Goal: Task Accomplishment & Management: Manage account settings

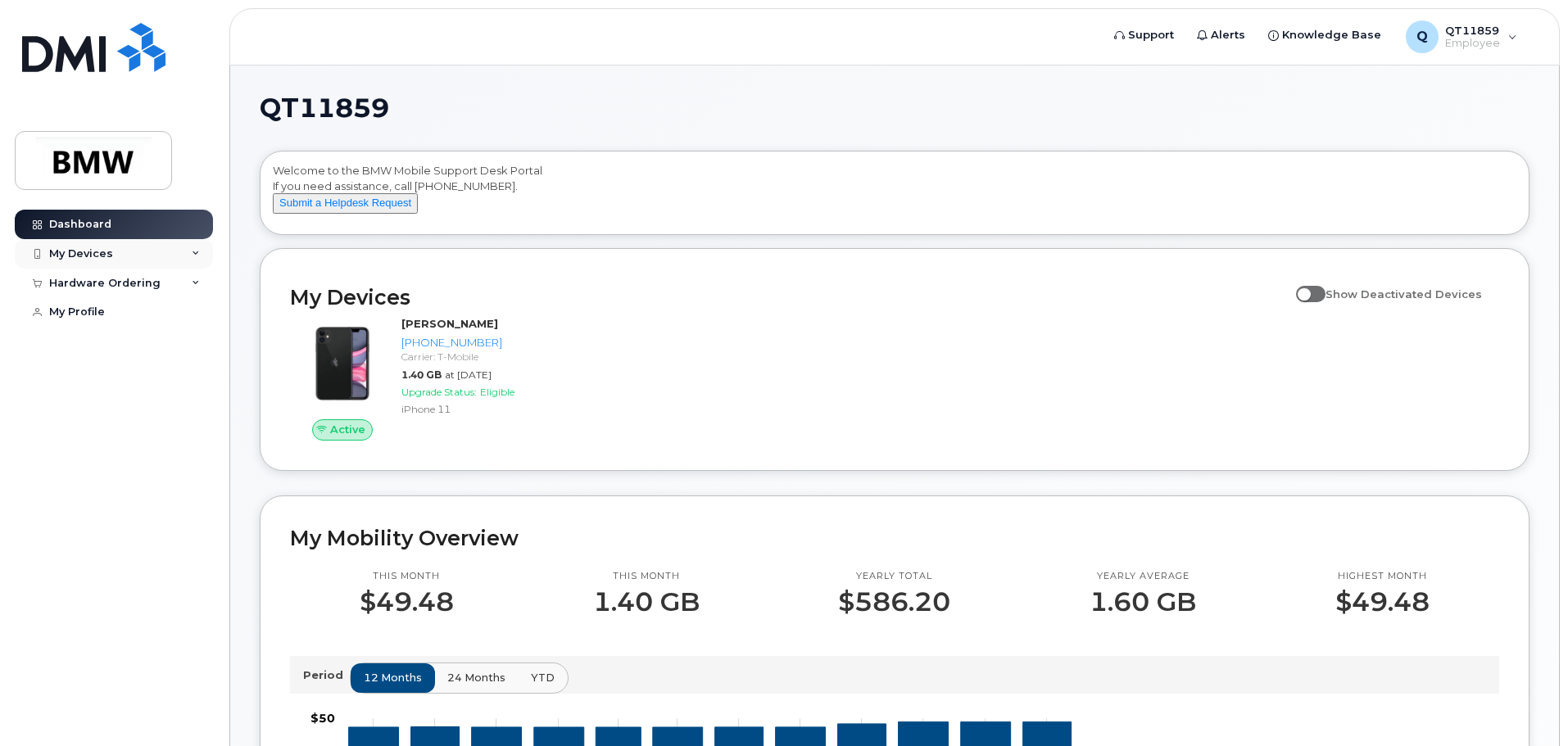
click at [103, 253] on div "My Devices" at bounding box center [80, 254] width 64 height 13
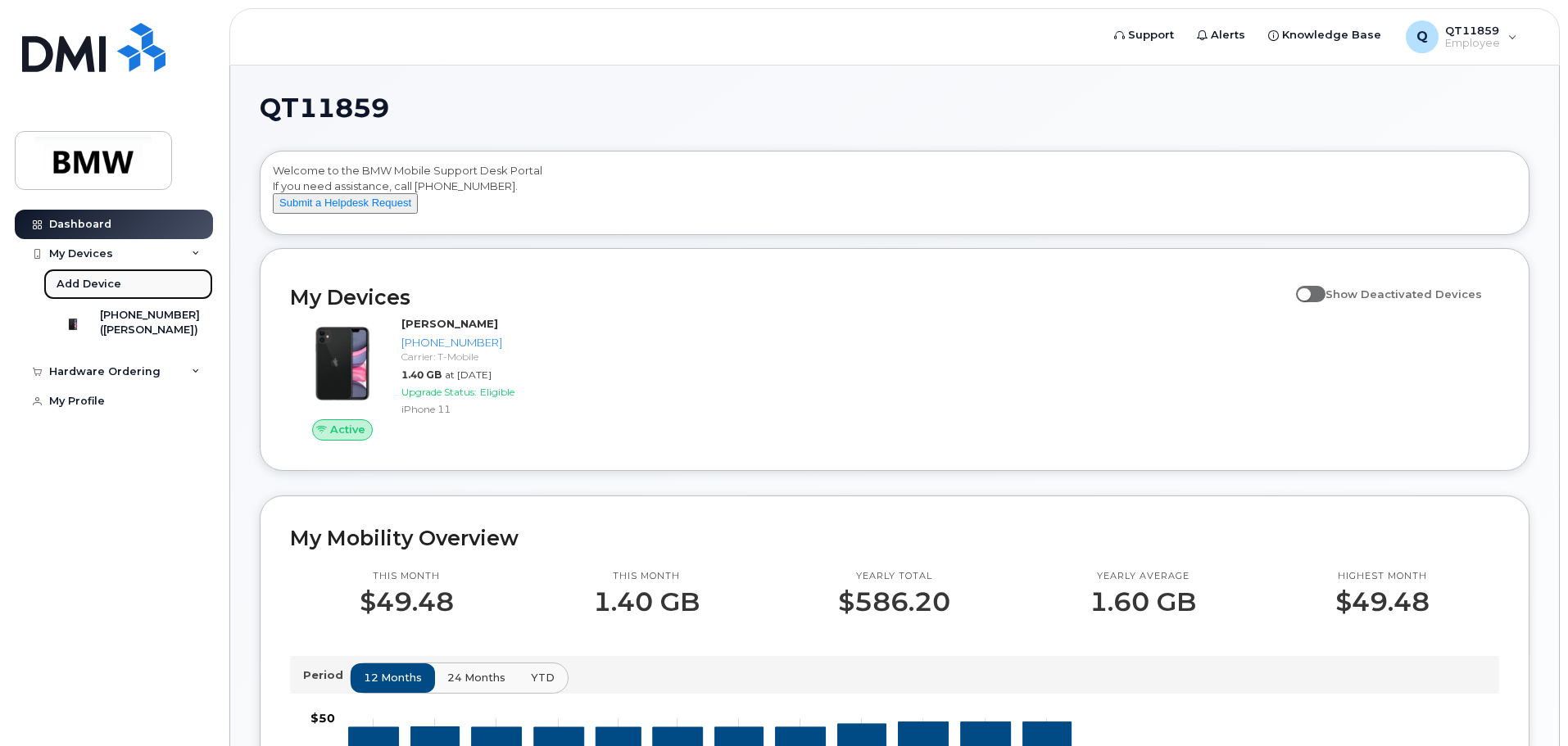
click at [71, 286] on div "Add Device" at bounding box center [88, 284] width 64 height 15
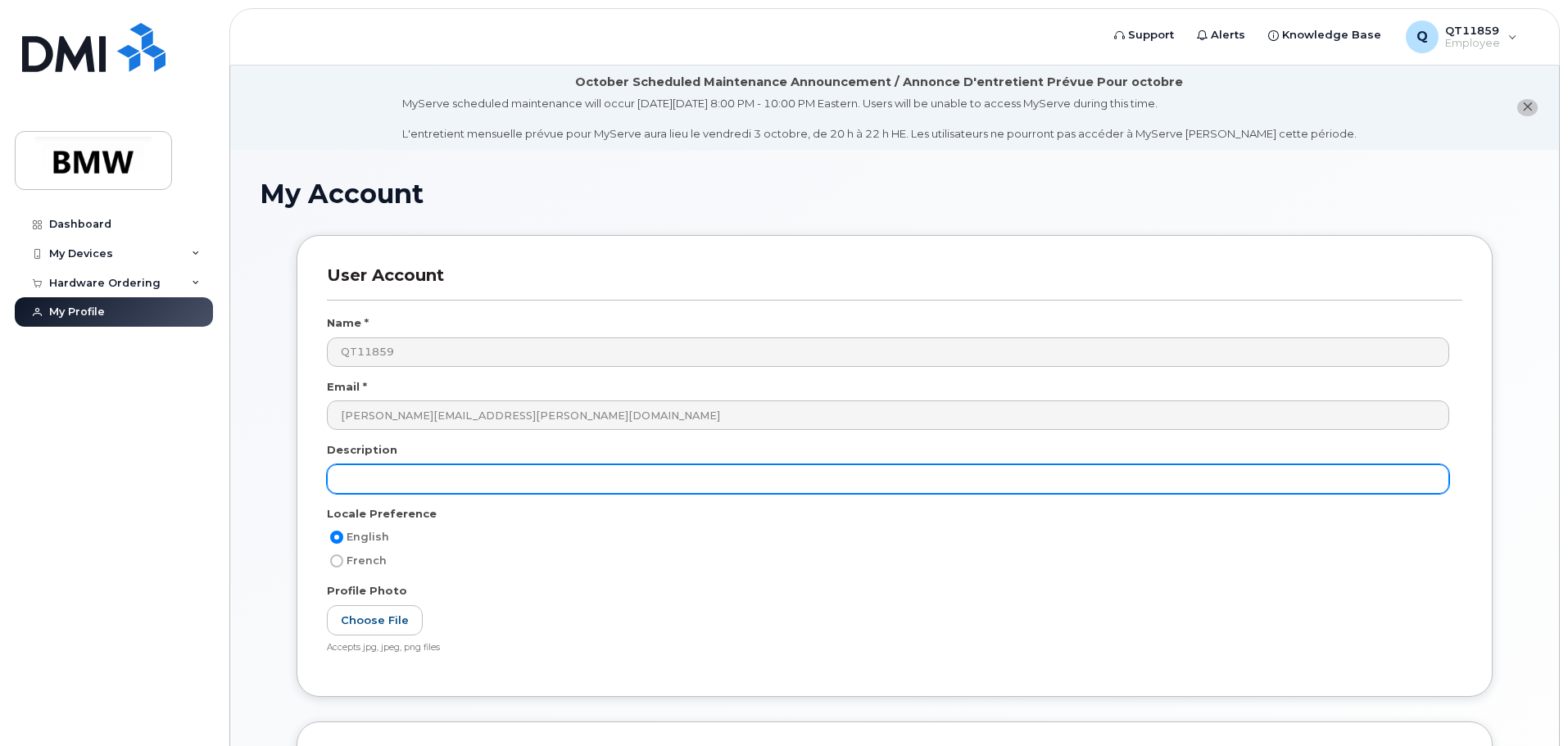
click at [430, 485] on input "text" at bounding box center [888, 479] width 1122 height 30
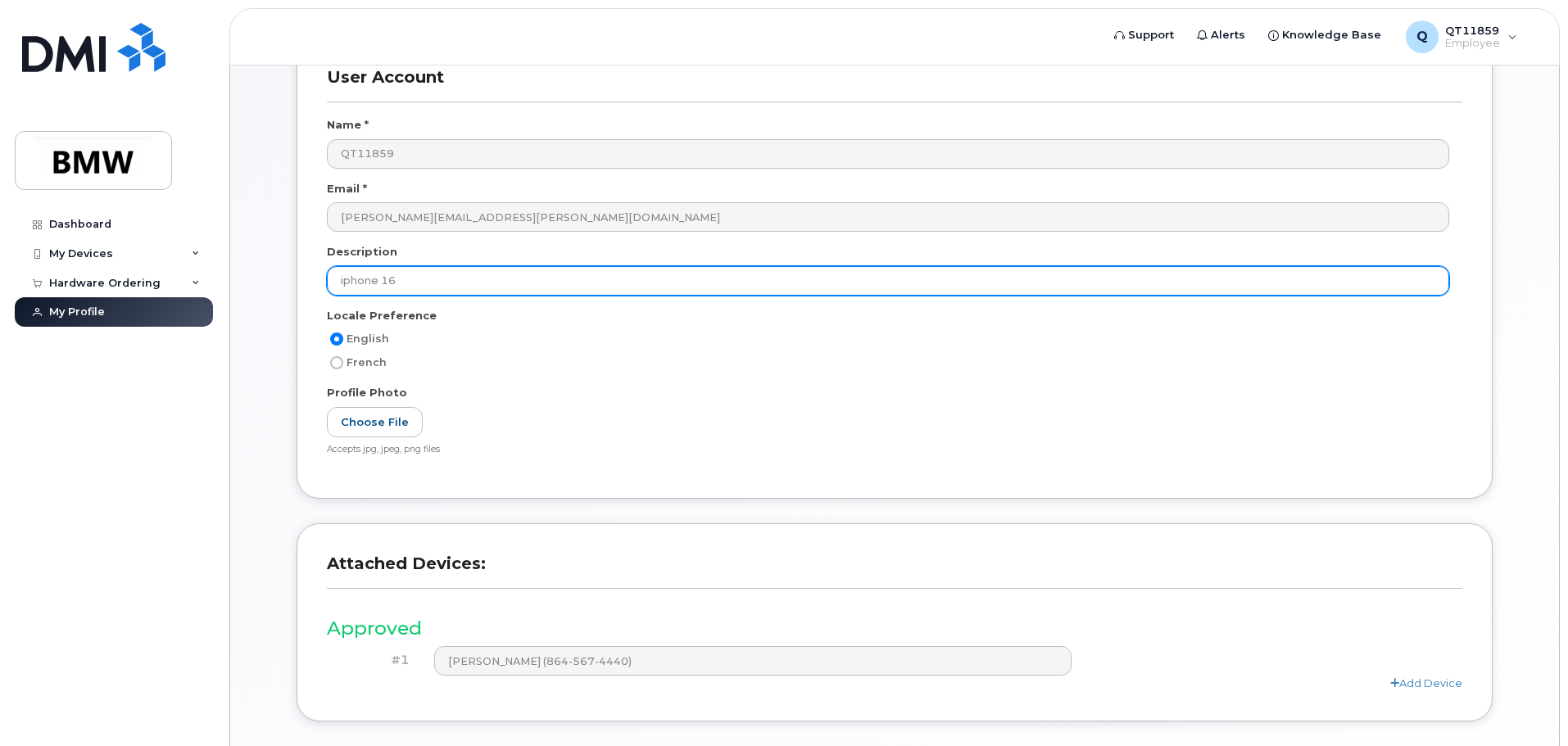
scroll to position [245, 0]
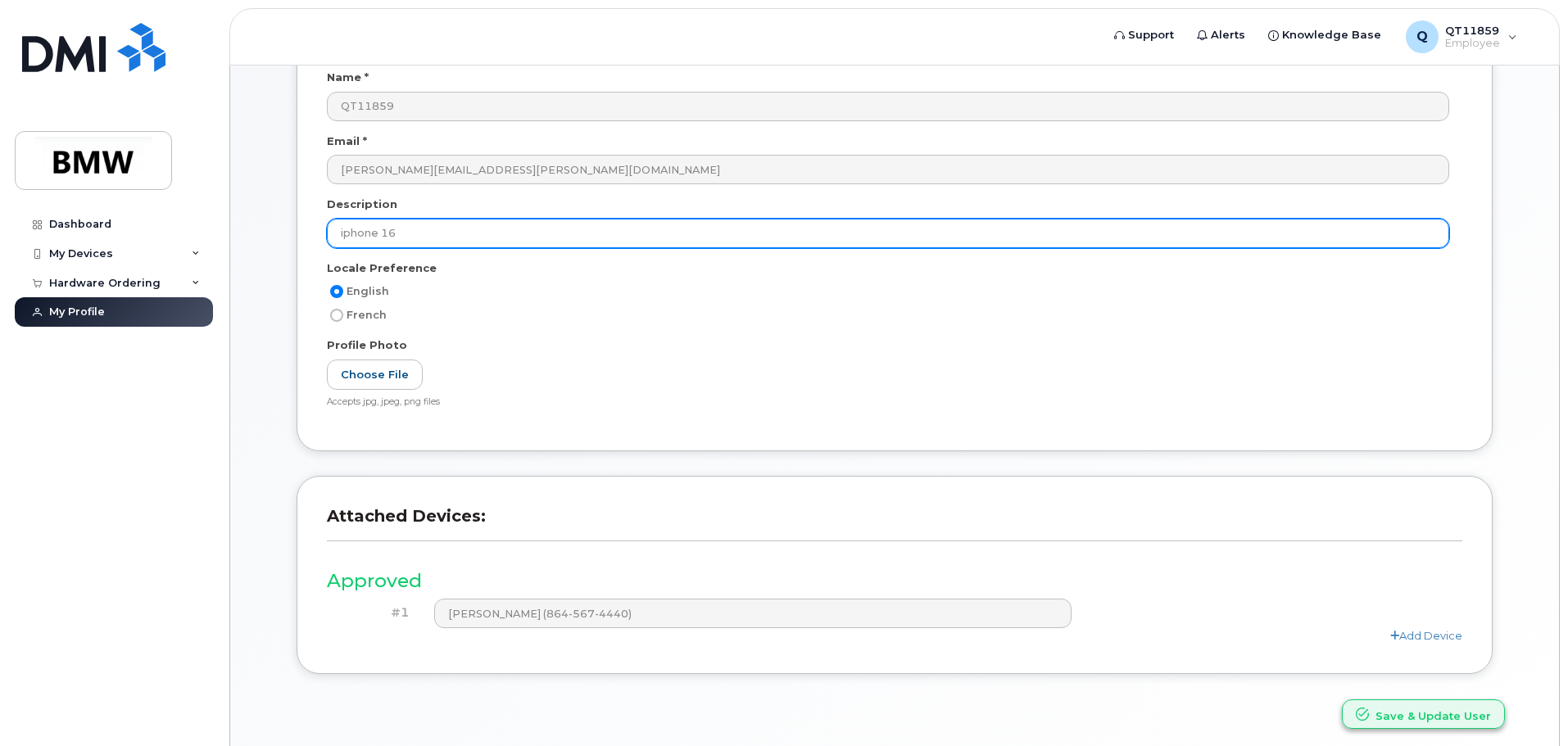
type input "iphone 16"
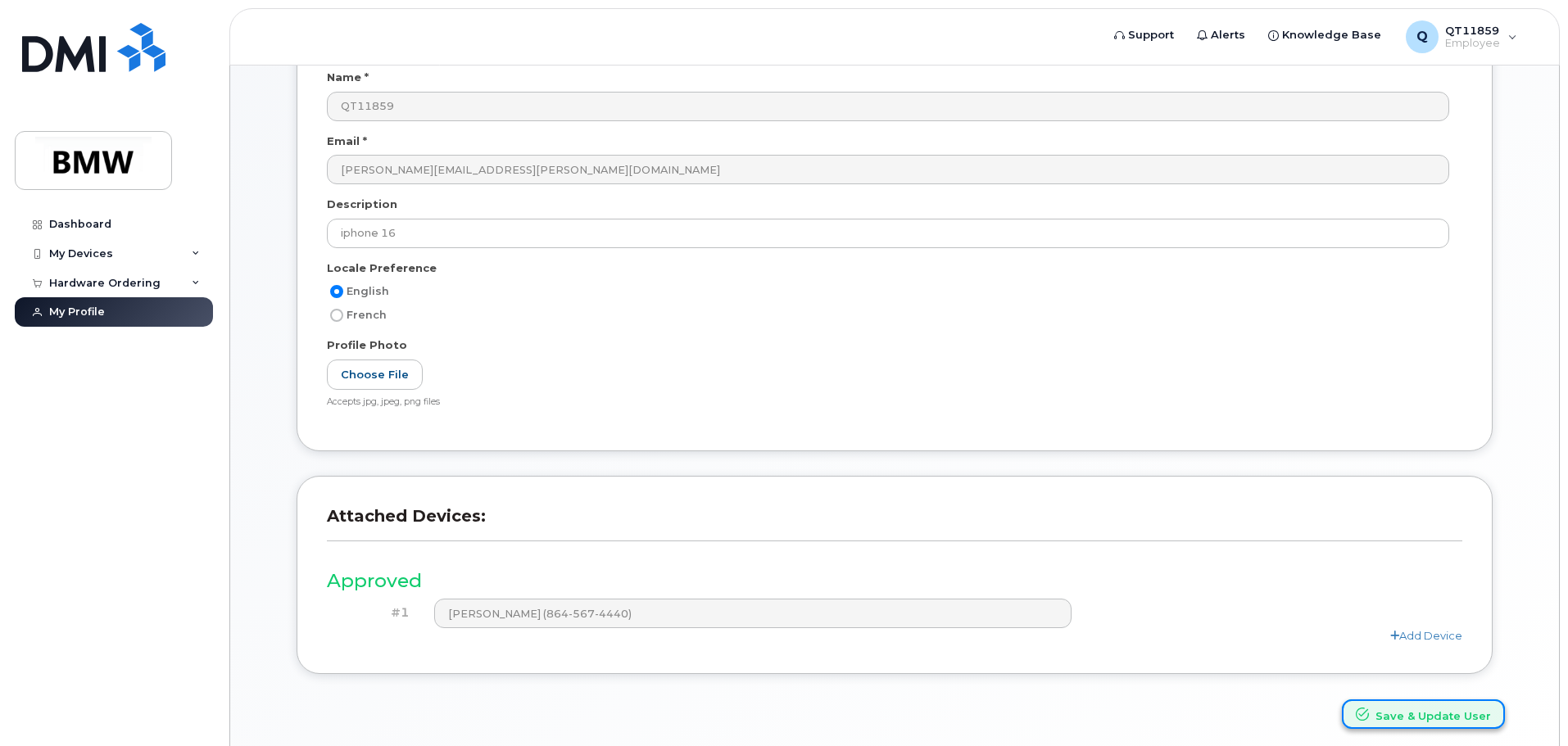
click at [1381, 717] on button "Save & Update User" at bounding box center [1423, 714] width 163 height 31
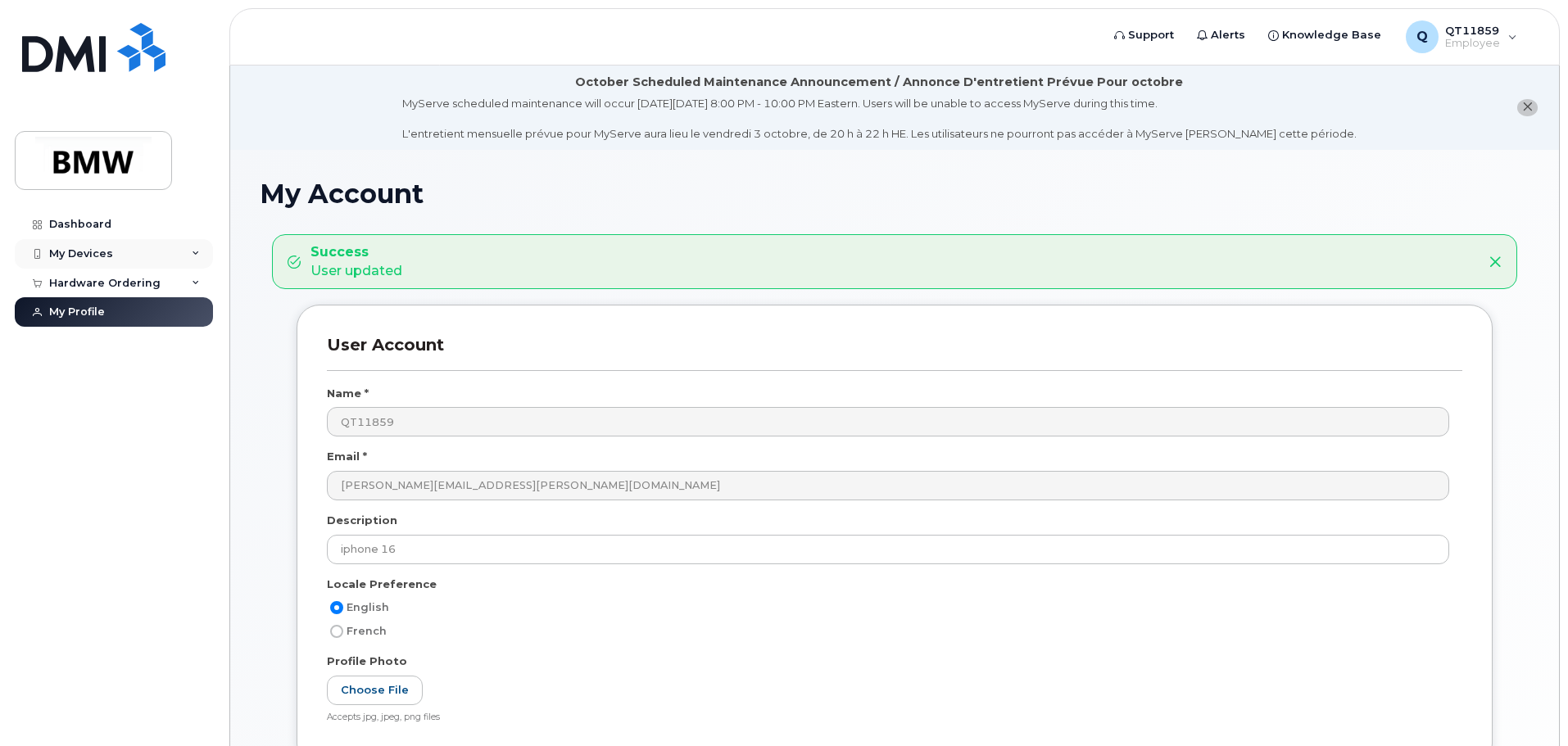
click at [91, 245] on div "My Devices" at bounding box center [114, 254] width 198 height 30
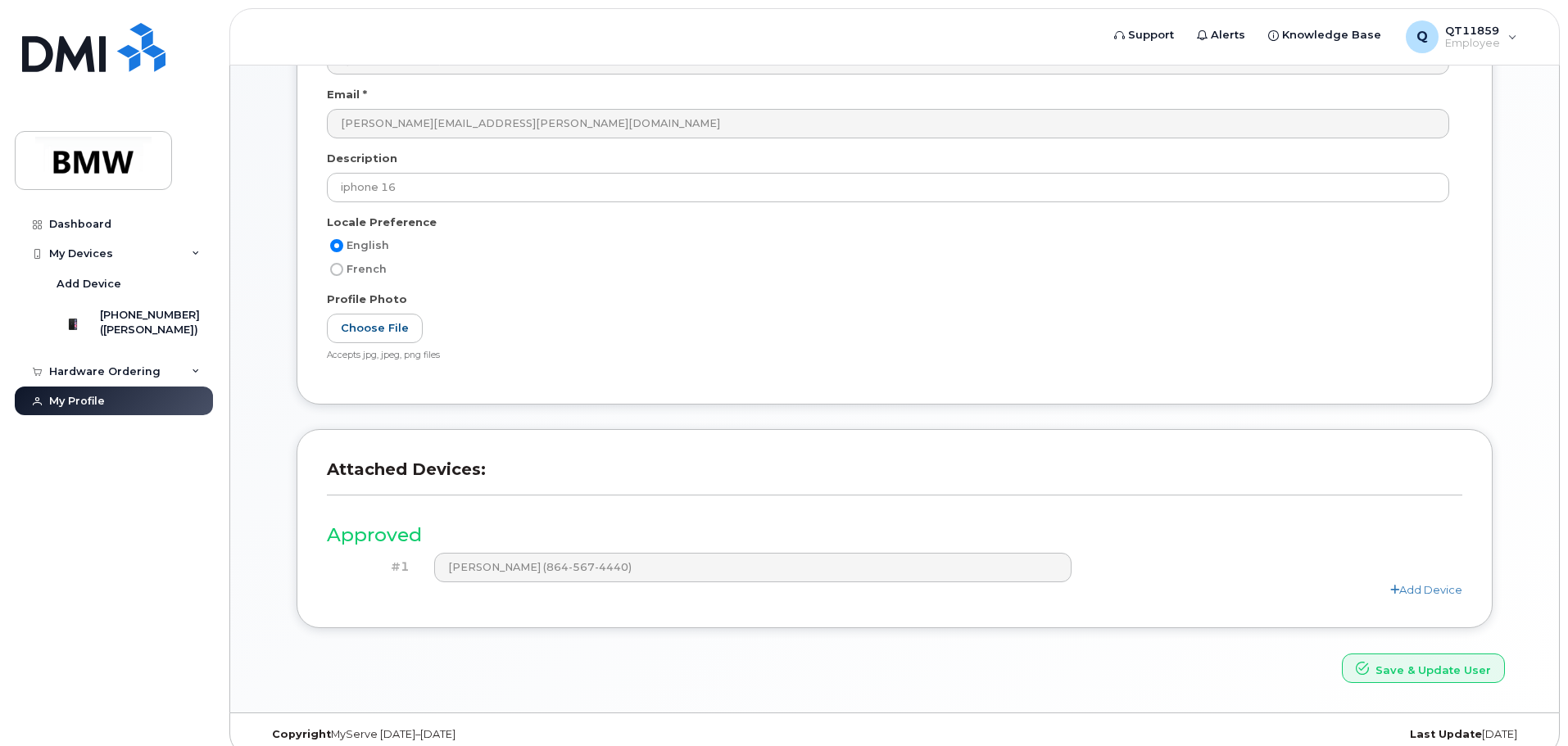
scroll to position [381, 0]
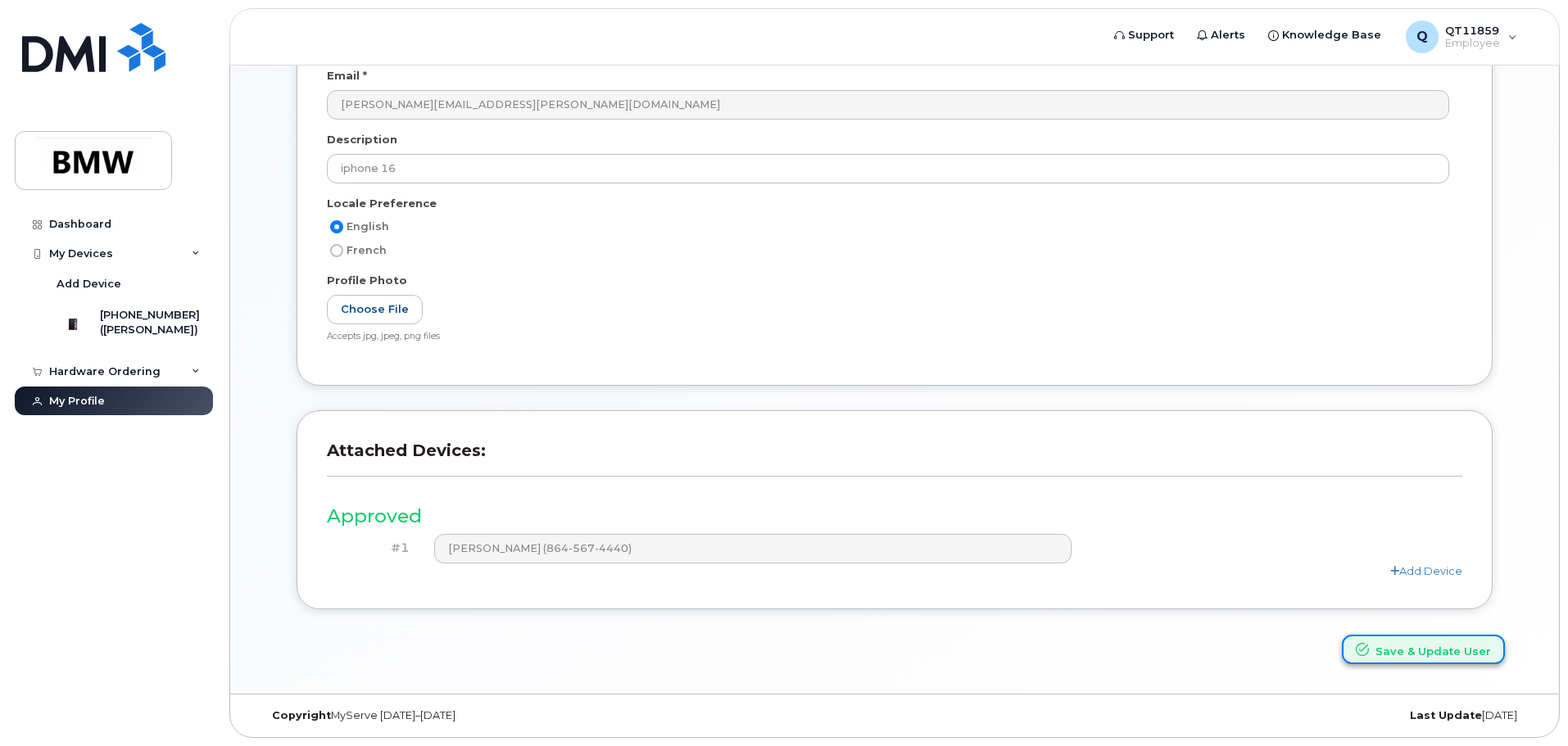
click at [1429, 650] on button "Save & Update User" at bounding box center [1423, 649] width 163 height 31
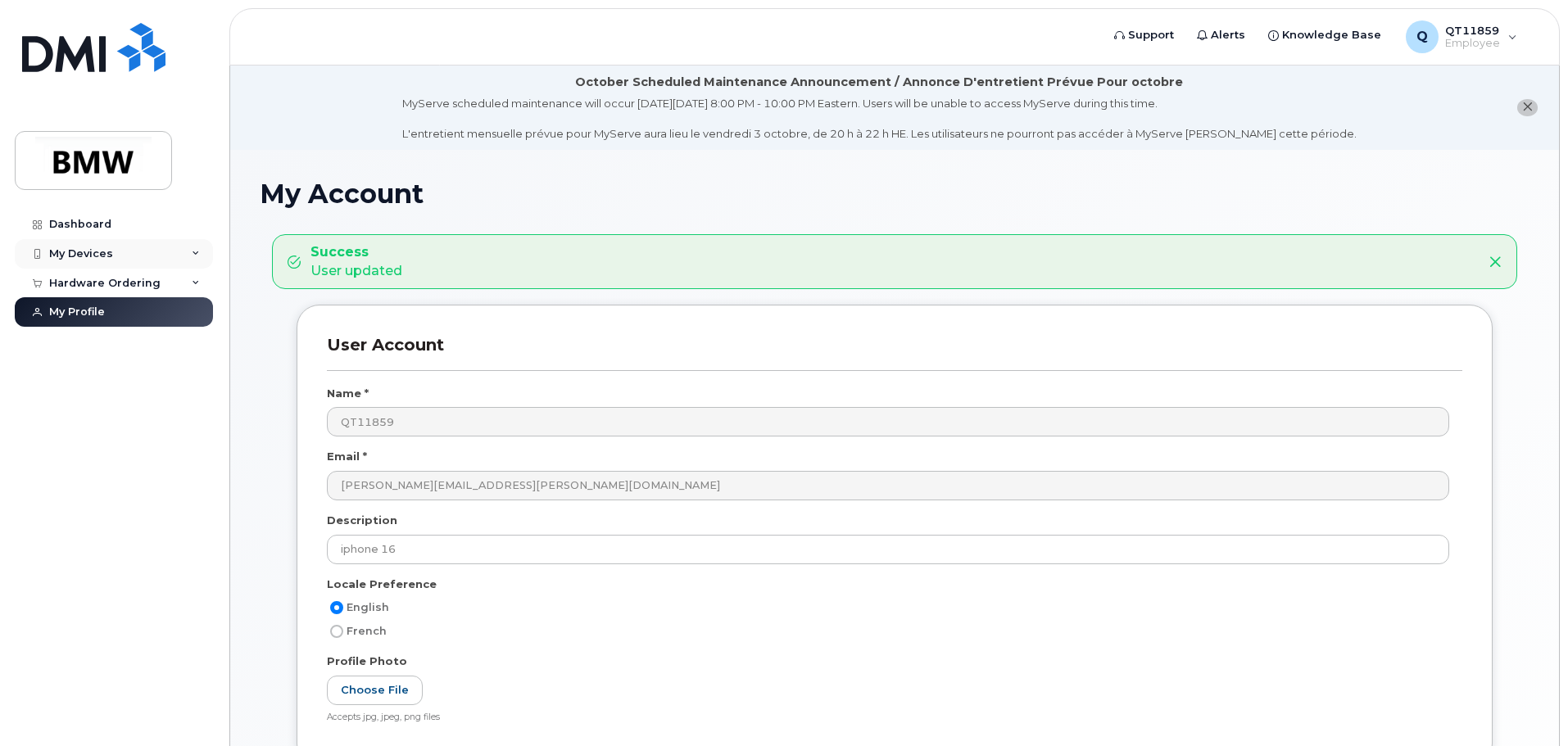
click at [103, 256] on div "My Devices" at bounding box center [80, 254] width 64 height 13
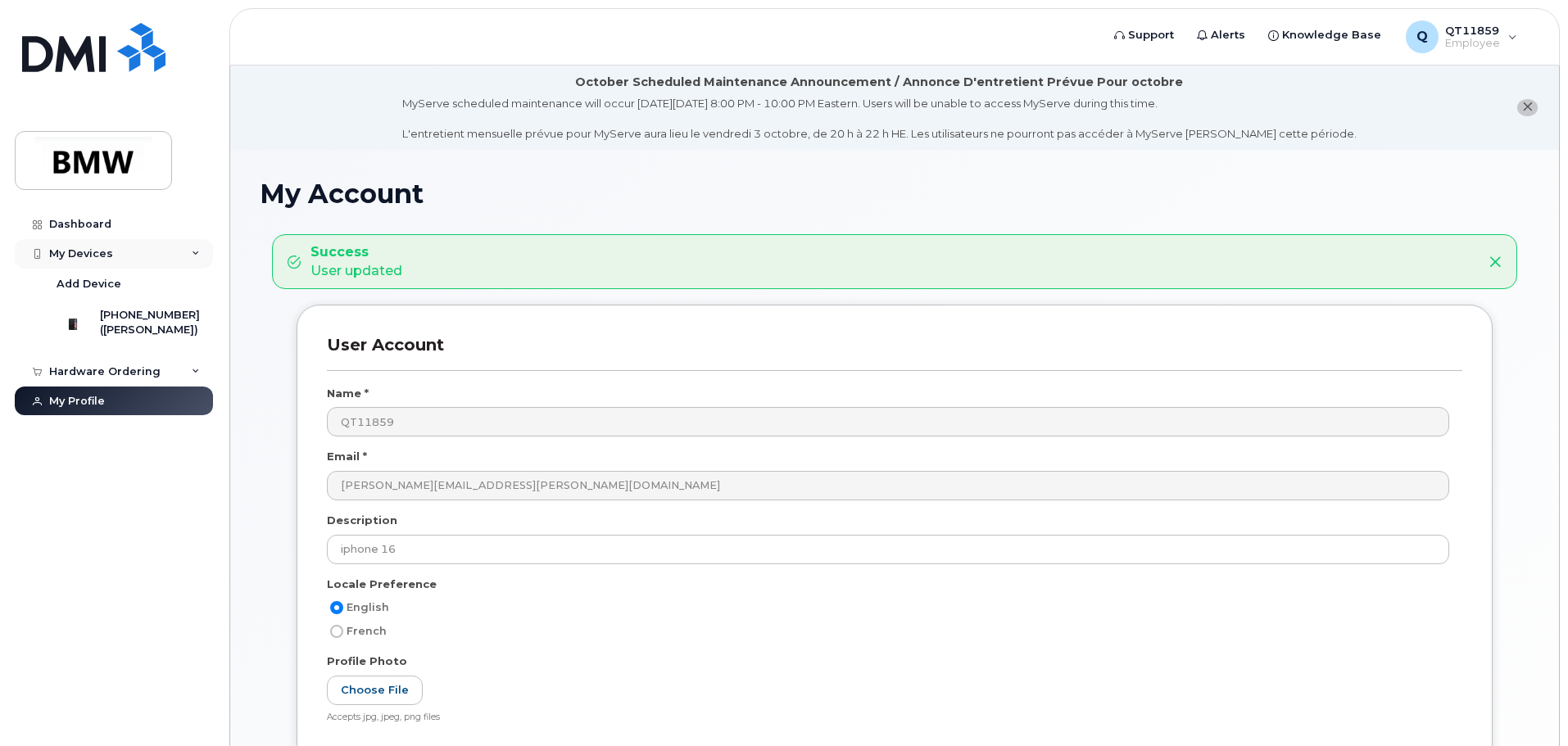
click at [103, 256] on div "My Devices" at bounding box center [80, 254] width 64 height 13
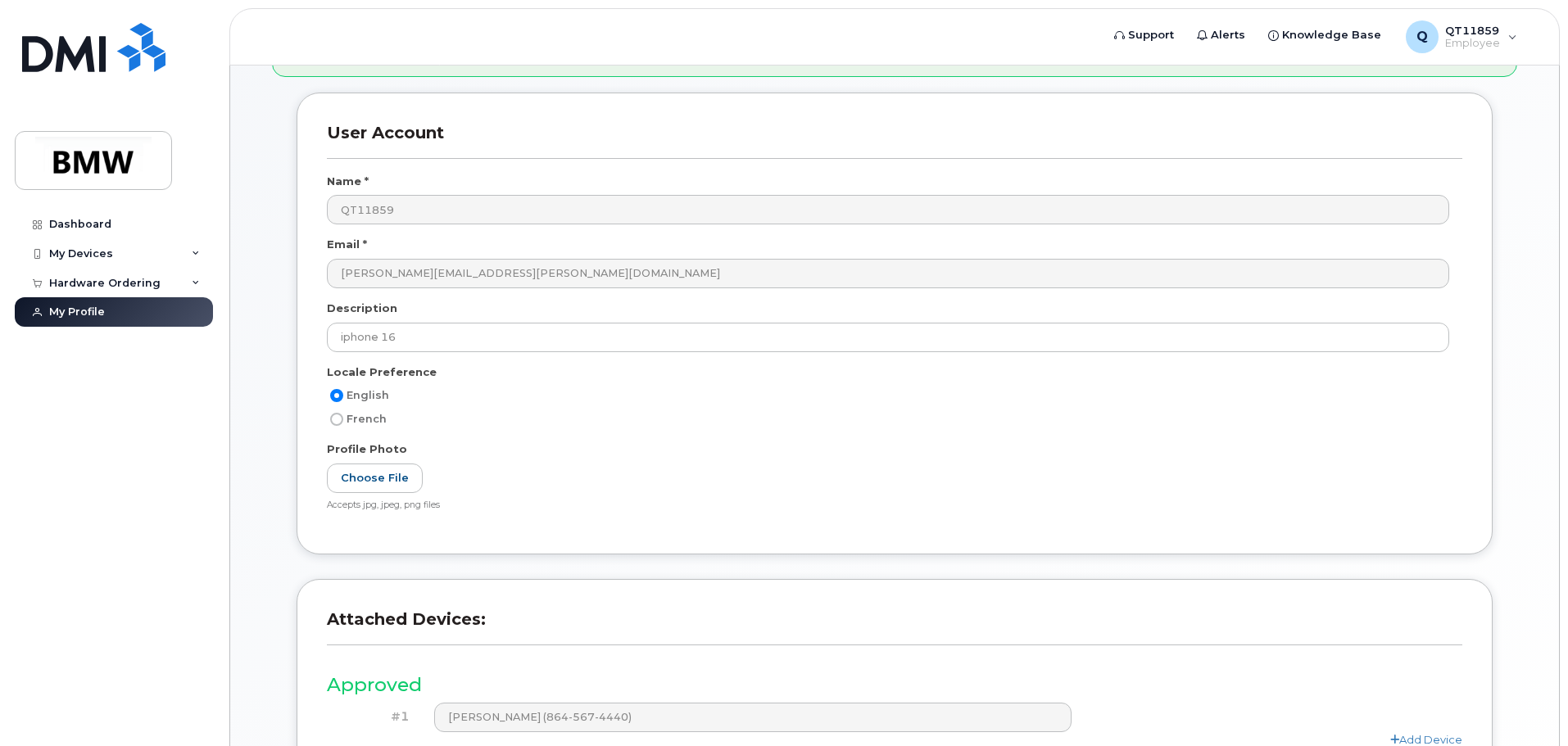
scroll to position [381, 0]
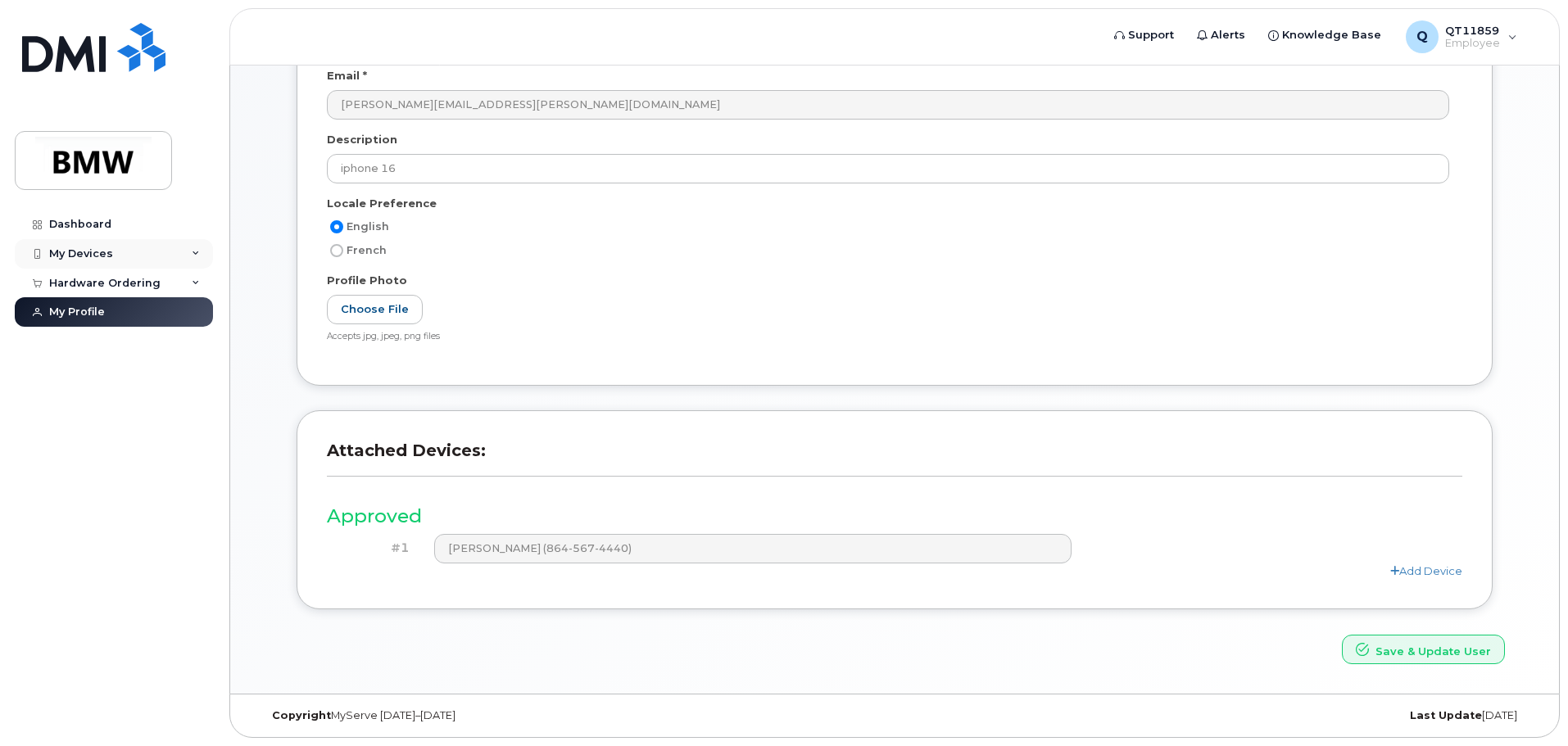
click at [115, 255] on div "My Devices" at bounding box center [114, 254] width 198 height 30
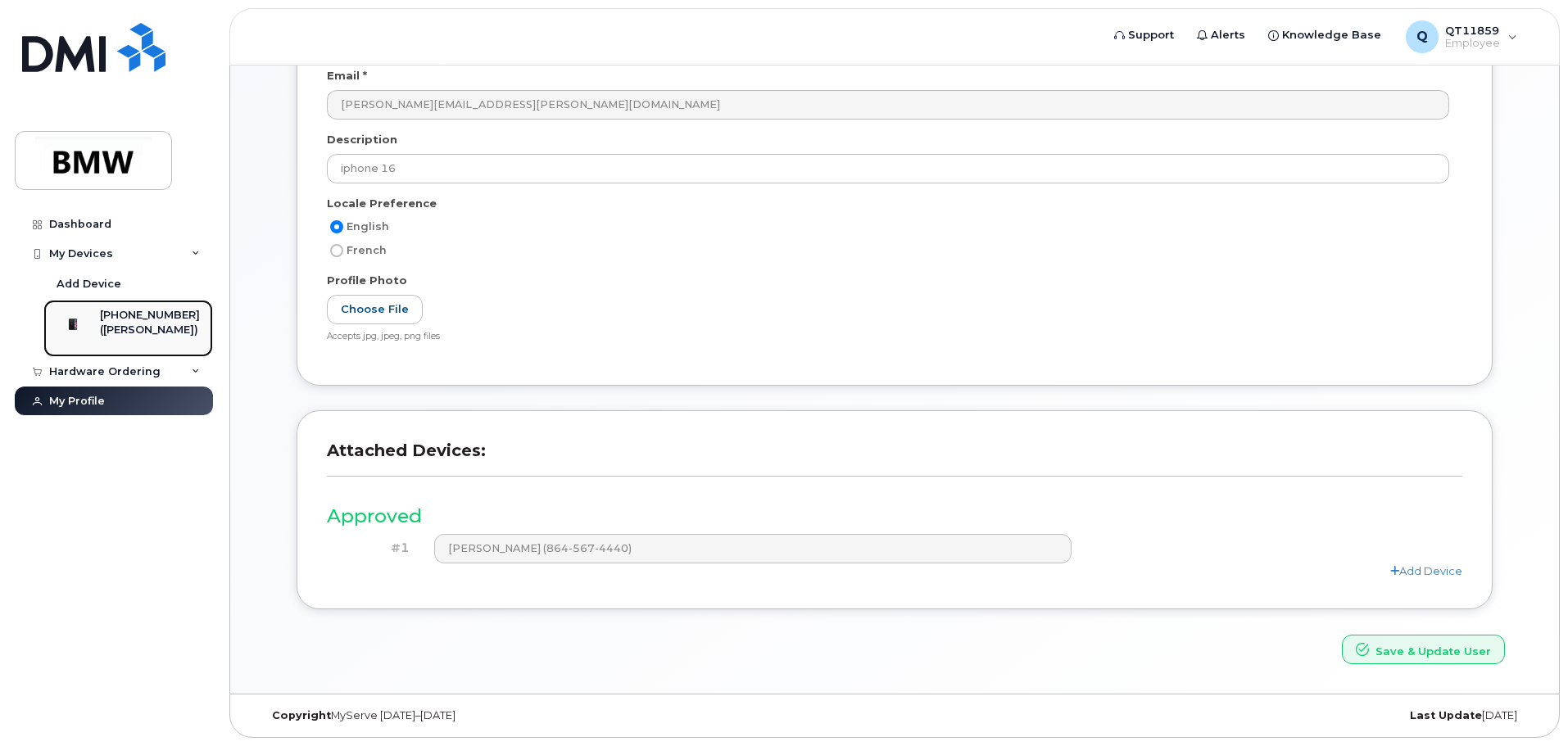
drag, startPoint x: 132, startPoint y: 337, endPoint x: 105, endPoint y: 313, distance: 36.1
click at [94, 313] on div at bounding box center [73, 325] width 43 height 33
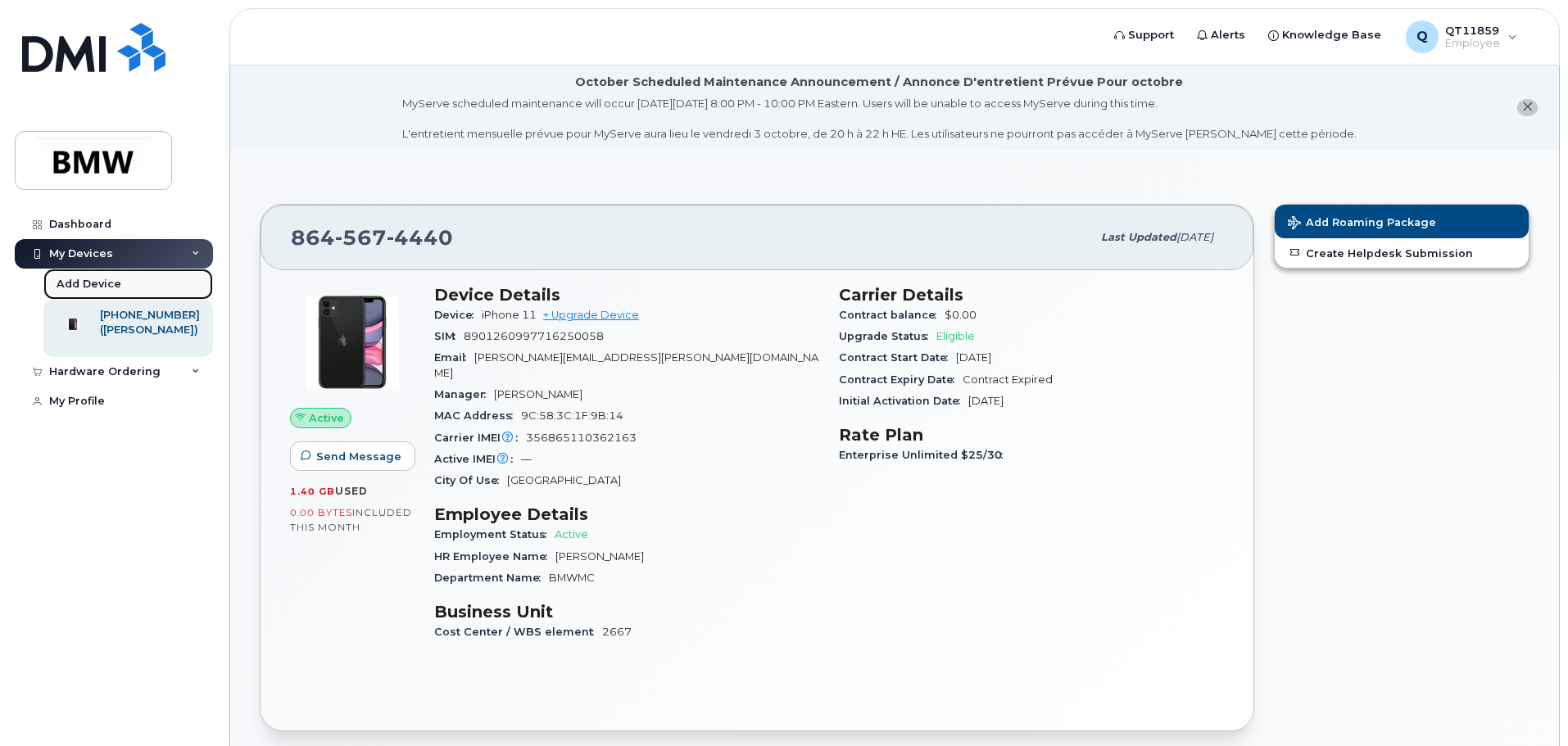
click at [95, 287] on div "Add Device" at bounding box center [88, 284] width 64 height 15
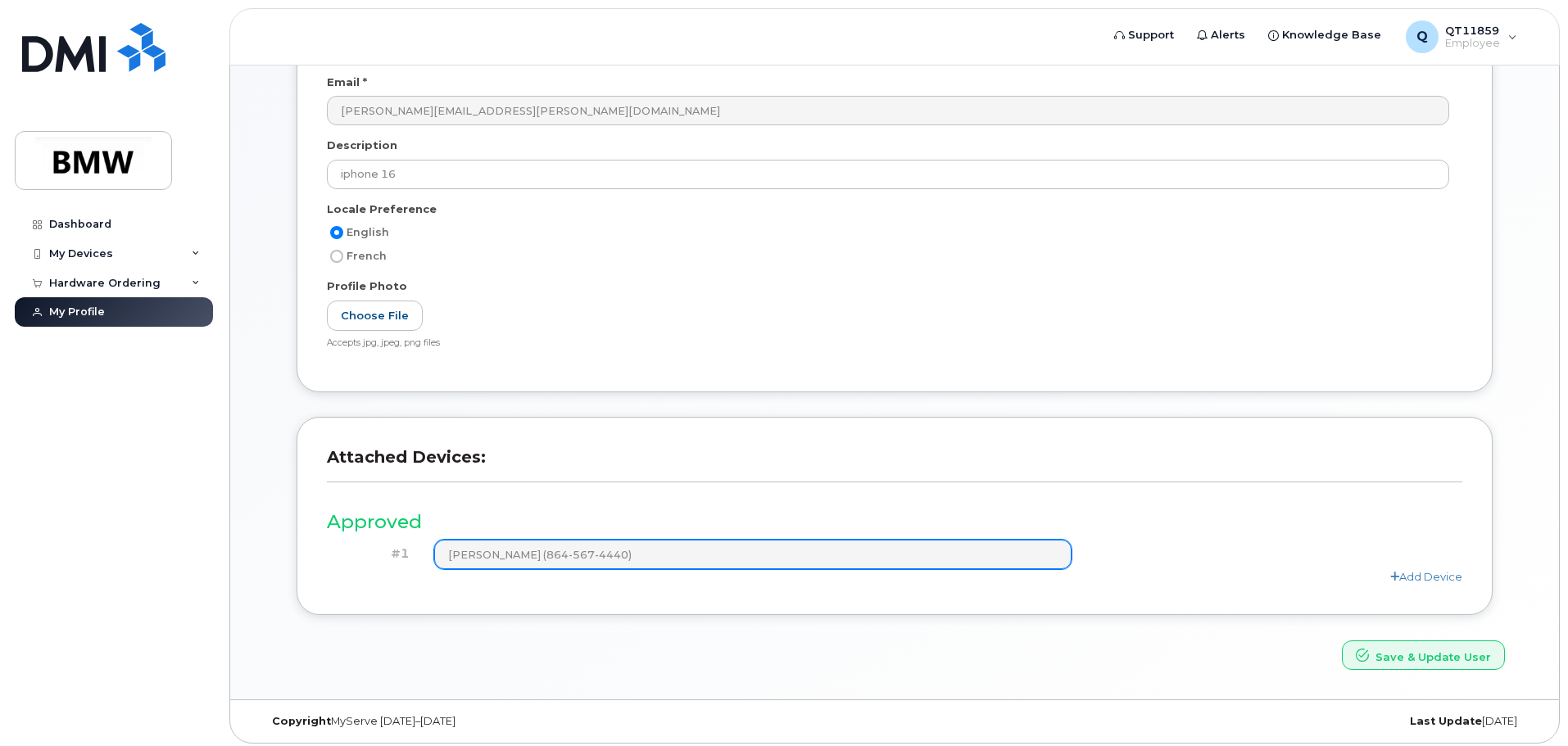
scroll to position [311, 0]
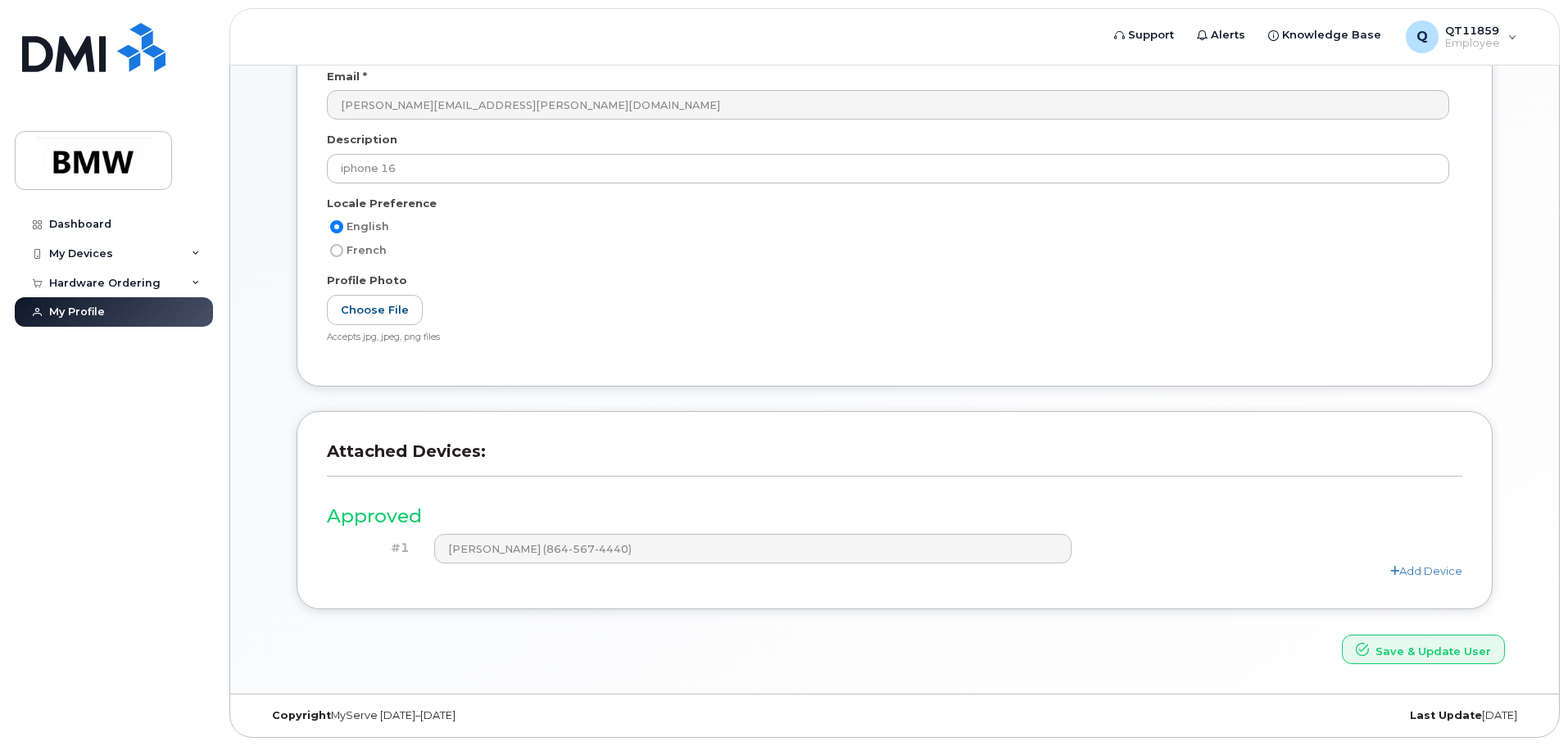
click at [638, 575] on div "Approved #1 [PERSON_NAME] (864-567-4440) Add Device" at bounding box center [894, 535] width 1135 height 88
click at [370, 509] on h3 "Approved" at bounding box center [894, 516] width 1135 height 21
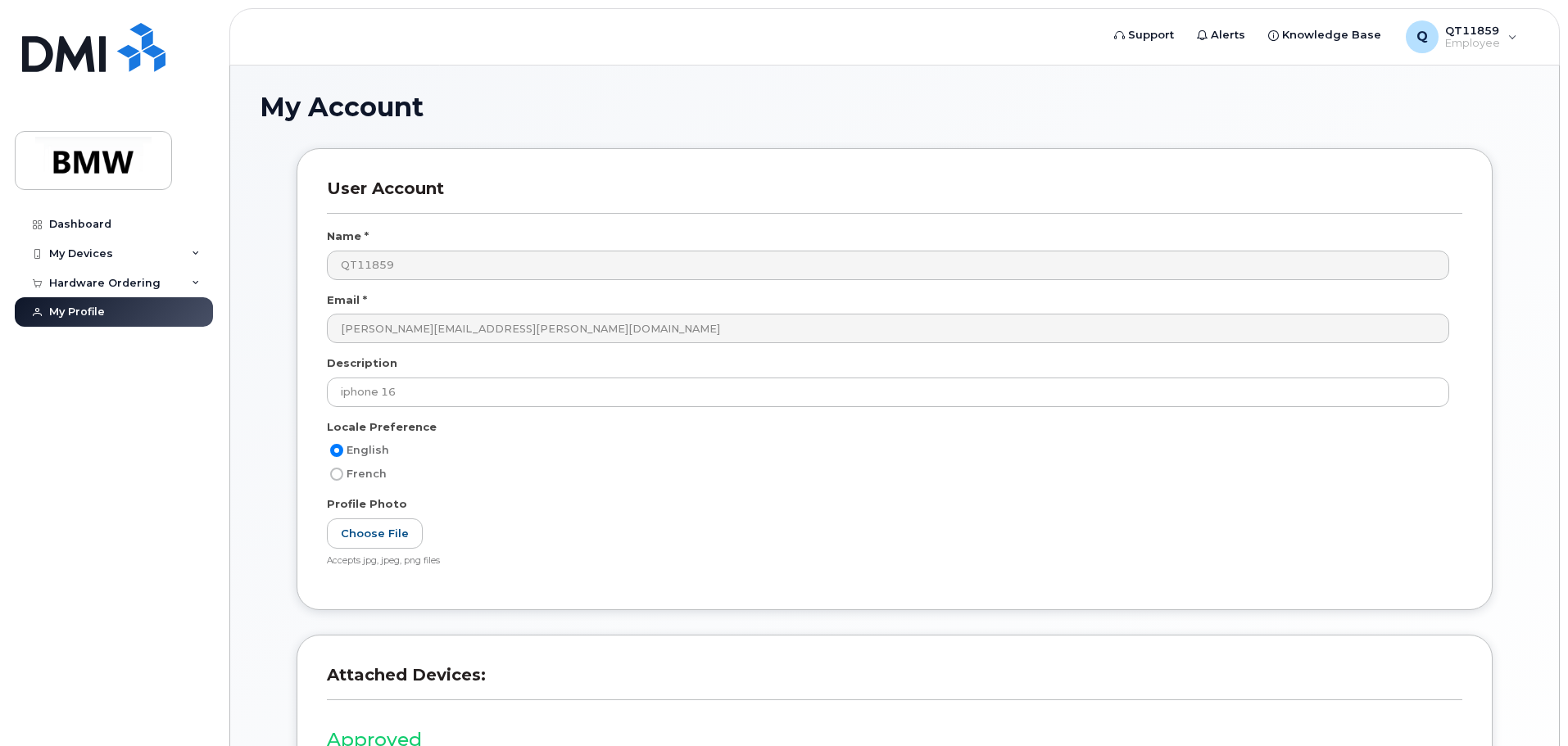
scroll to position [164, 0]
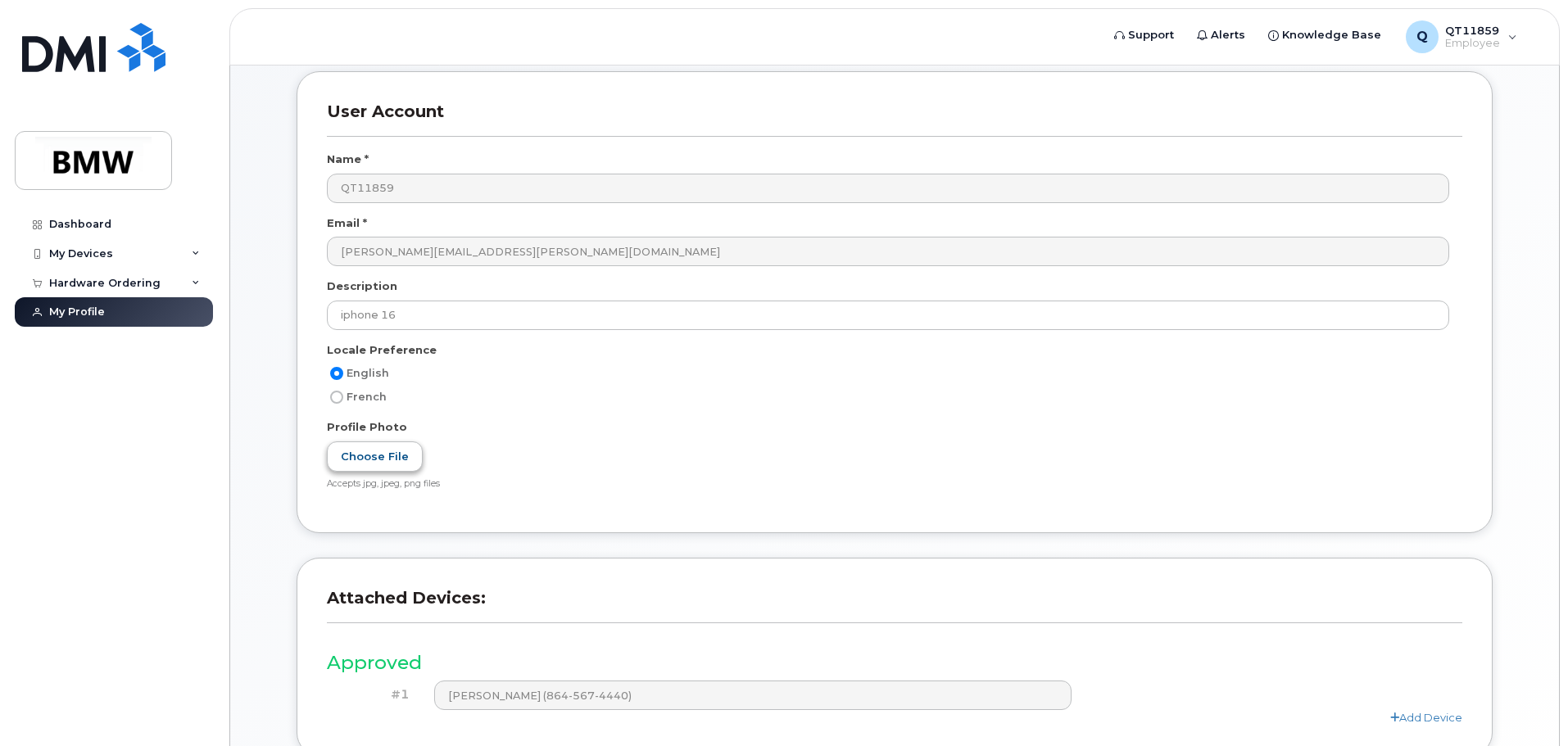
click at [393, 455] on label "Choose File" at bounding box center [374, 456] width 96 height 31
click at [0, 0] on input "Choose File" at bounding box center [0, 0] width 0 height 0
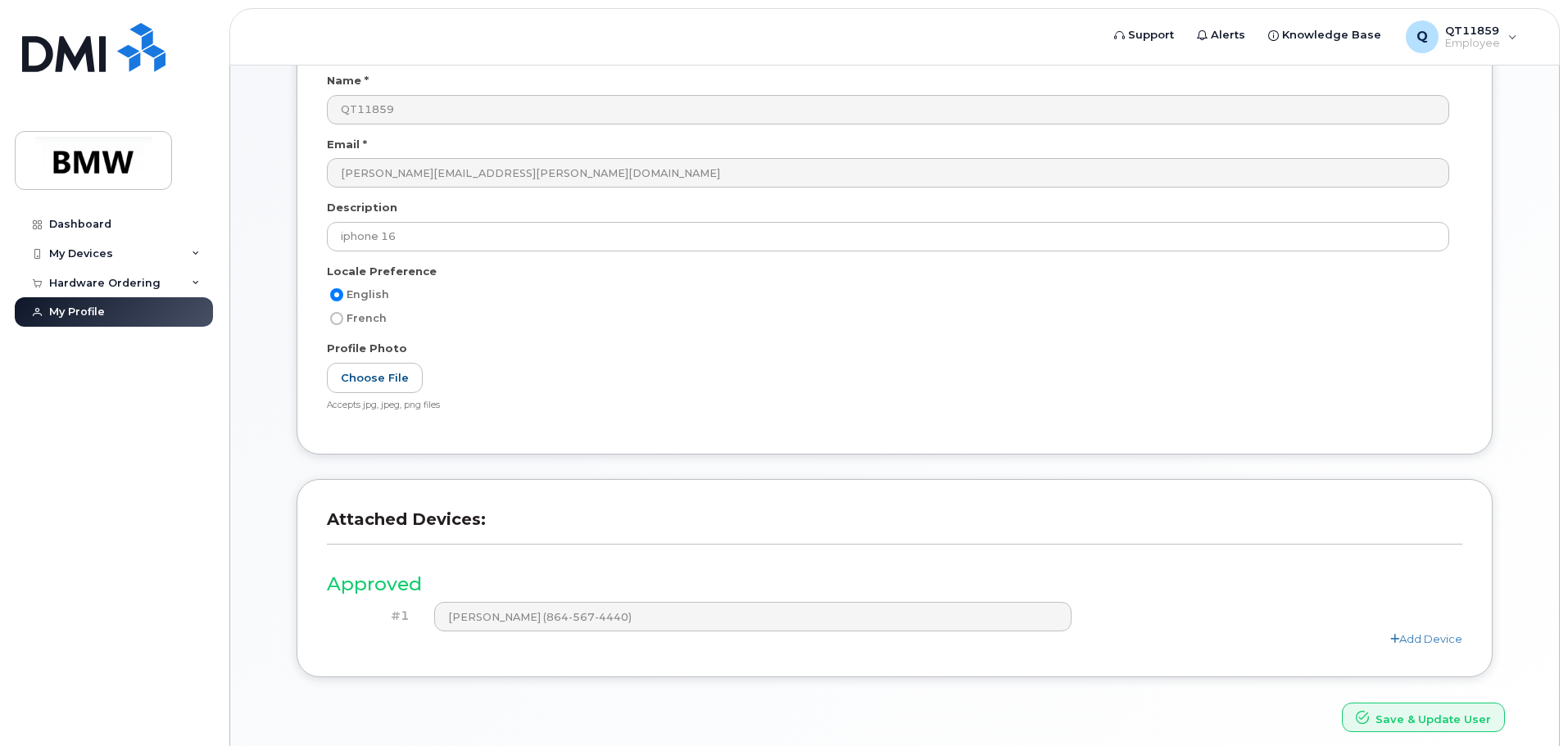
scroll to position [311, 0]
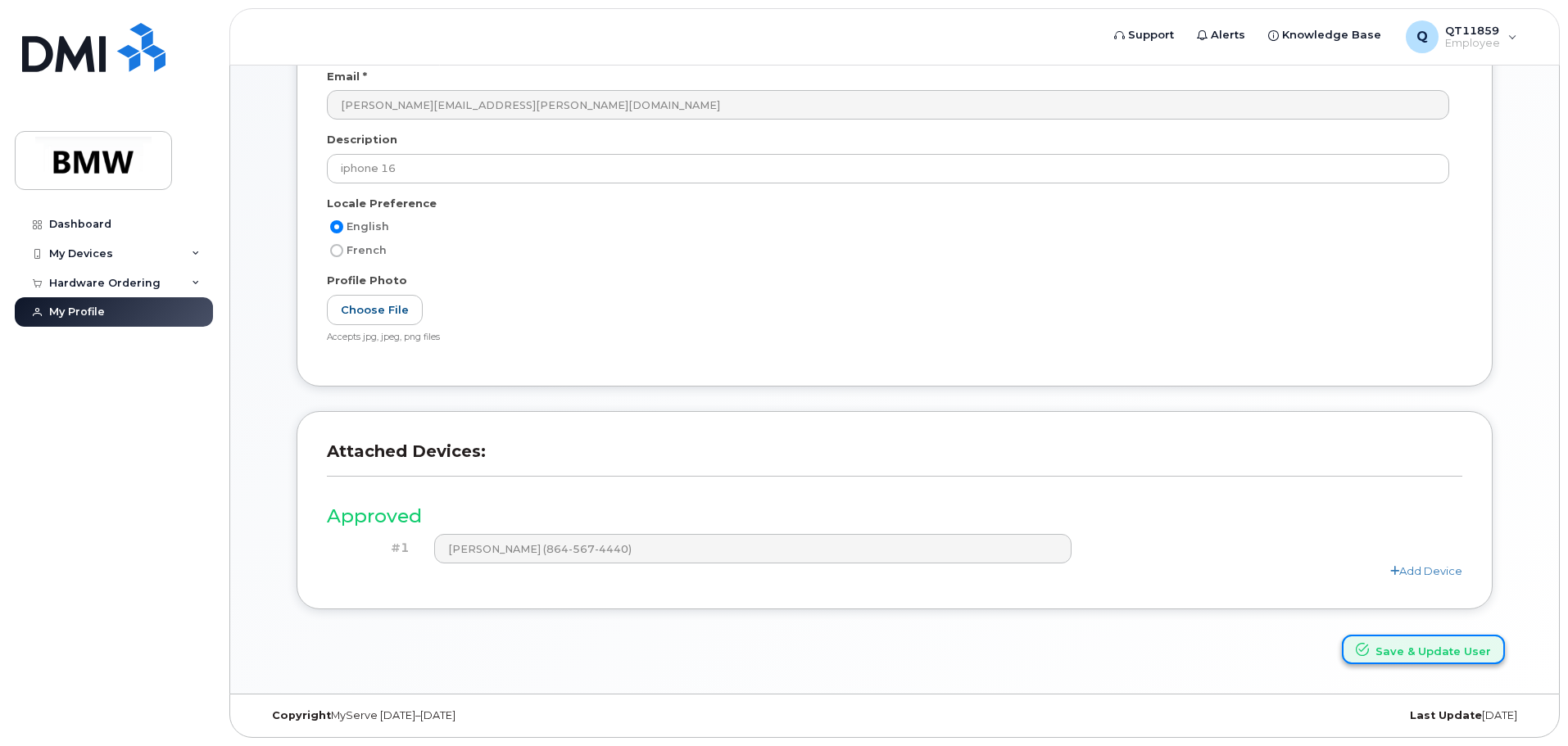
click at [1436, 655] on button "Save & Update User" at bounding box center [1423, 649] width 163 height 31
